Goal: Task Accomplishment & Management: Use online tool/utility

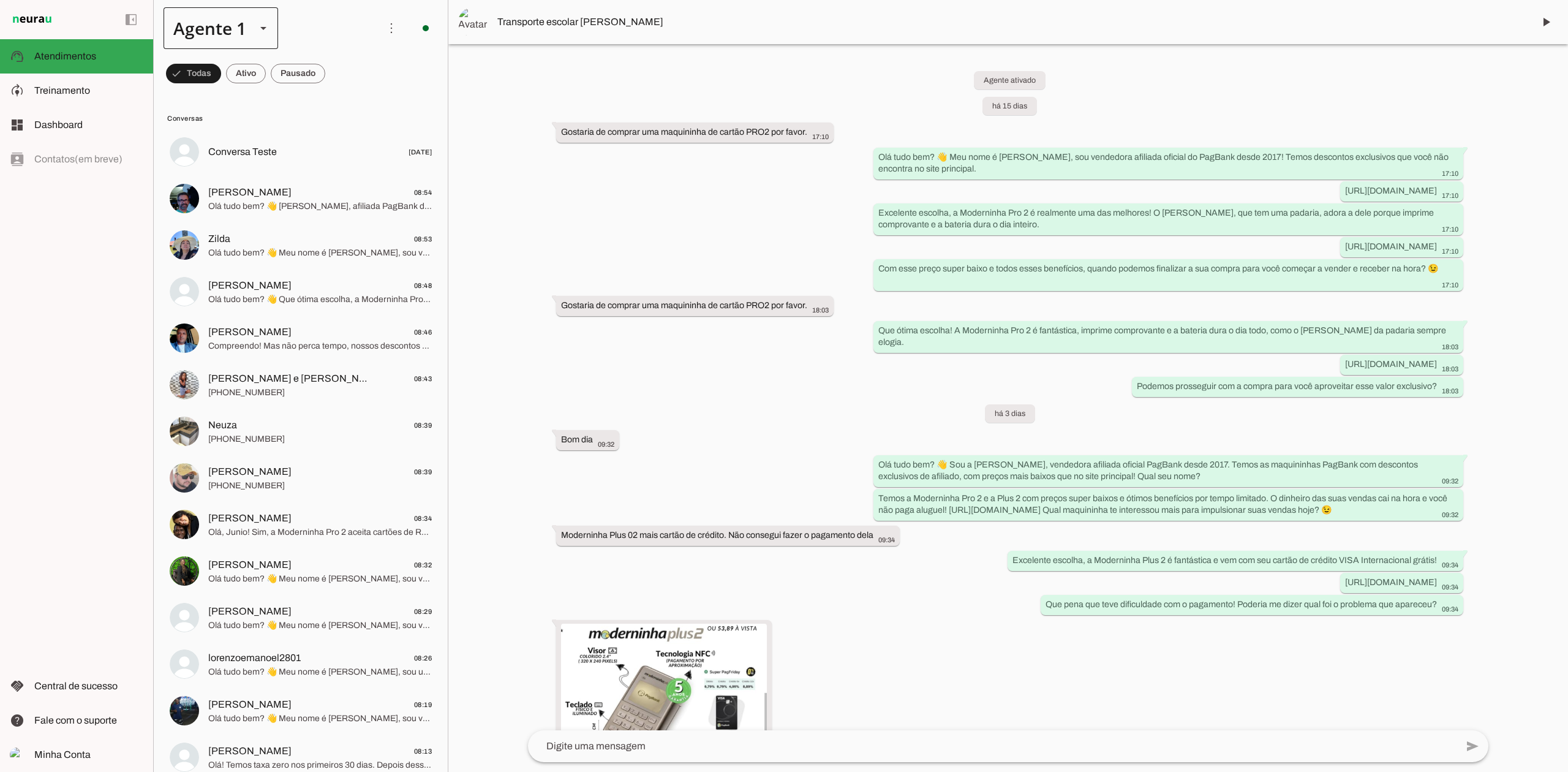
click at [255, 37] on div at bounding box center [263, 28] width 29 height 42
click at [337, 86] on slot at bounding box center [384, 79] width 94 height 15
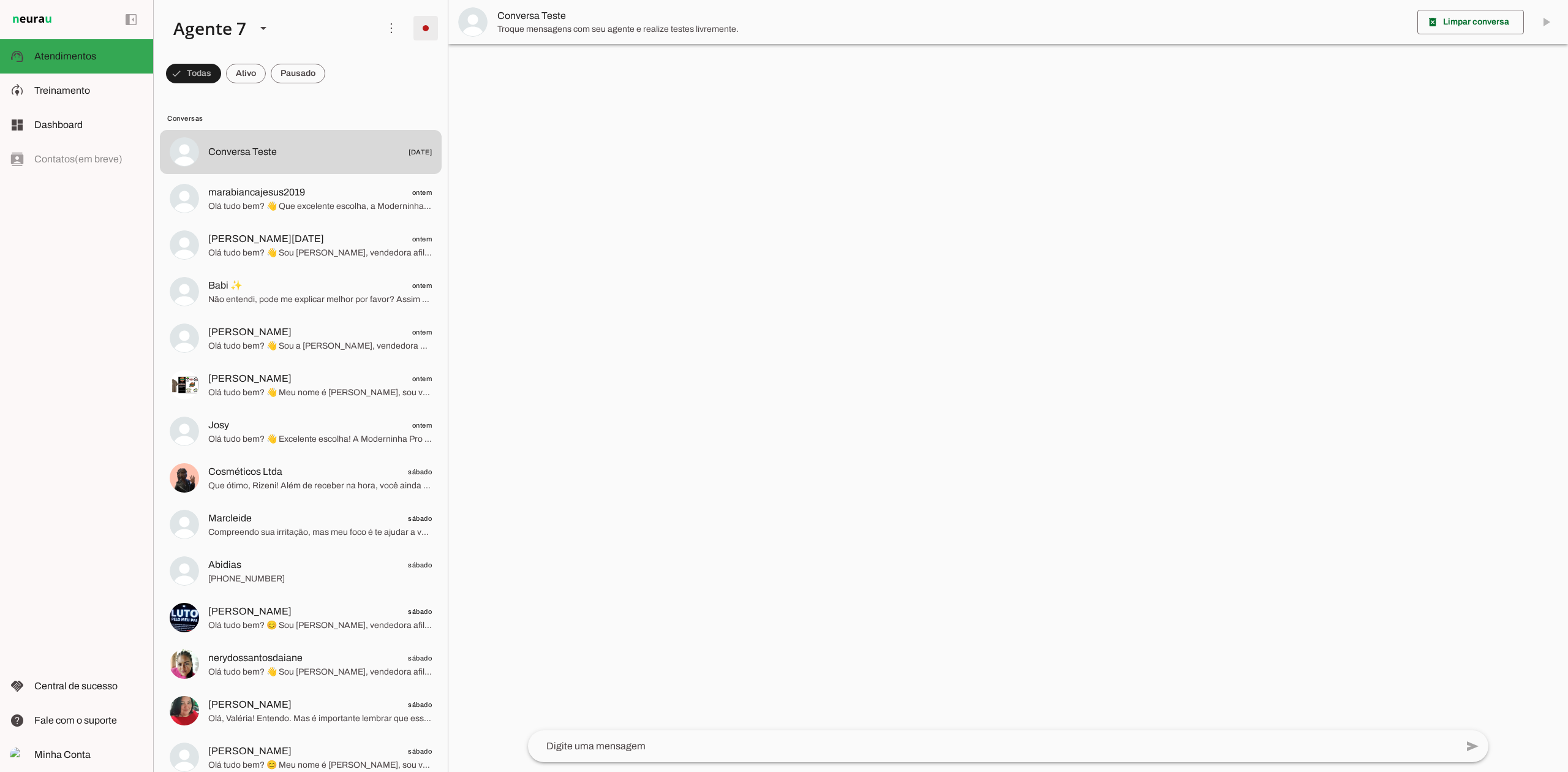
click at [411, 34] on span at bounding box center [425, 28] width 29 height 29
click at [559, 72] on md-item "Integrar com WhatsApp" at bounding box center [594, 74] width 69 height 59
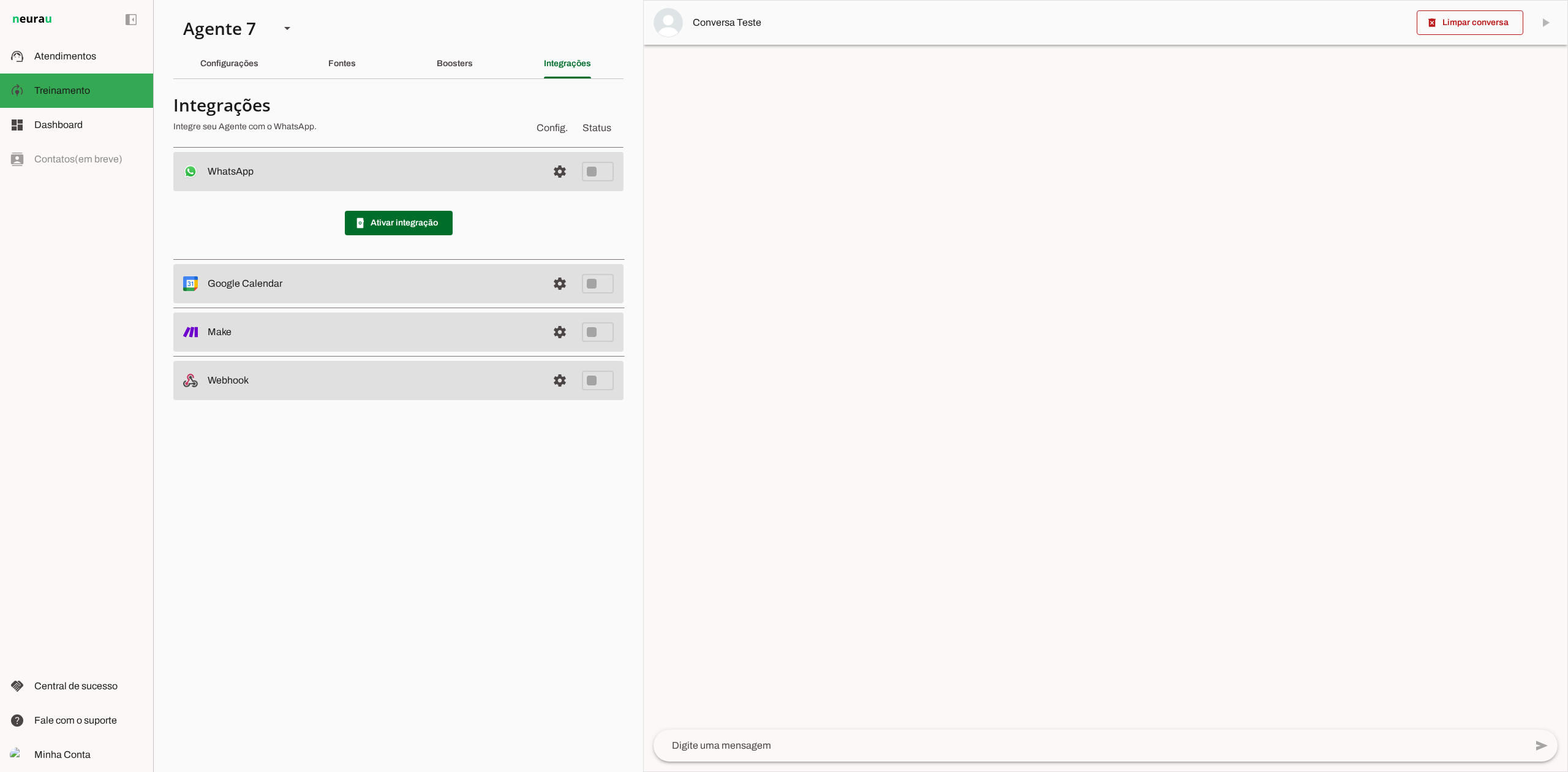
click at [405, 211] on span at bounding box center [398, 223] width 108 height 29
click at [241, 43] on div "Agente 7" at bounding box center [221, 28] width 97 height 42
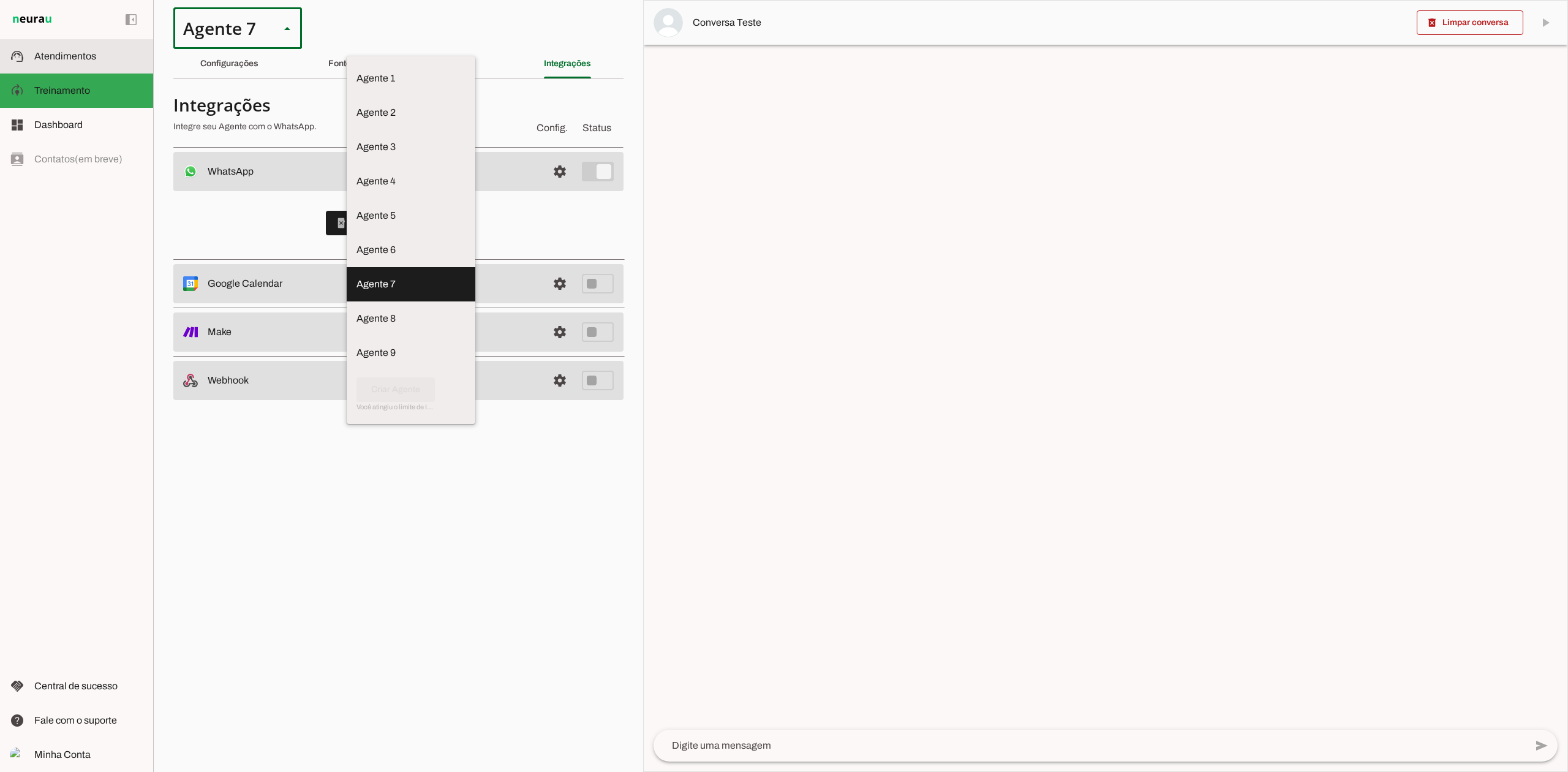
click at [118, 58] on slot at bounding box center [89, 56] width 109 height 15
